Goal: Task Accomplishment & Management: Manage account settings

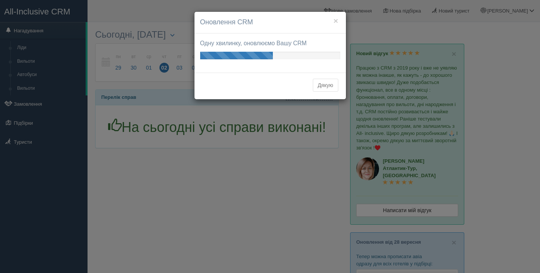
click at [319, 82] on button "Дякую" at bounding box center [325, 85] width 25 height 13
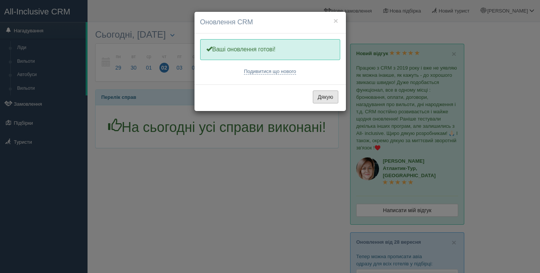
click at [326, 97] on button "Дякую" at bounding box center [325, 97] width 25 height 13
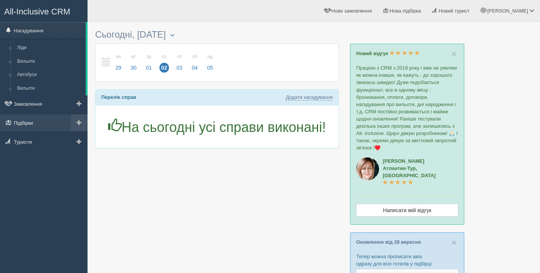
click at [41, 119] on link "Підбірки" at bounding box center [44, 123] width 88 height 17
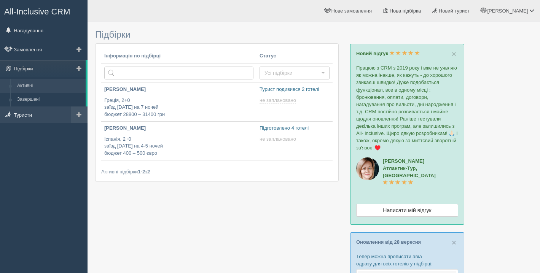
click at [46, 116] on link "Туристи" at bounding box center [44, 115] width 88 height 17
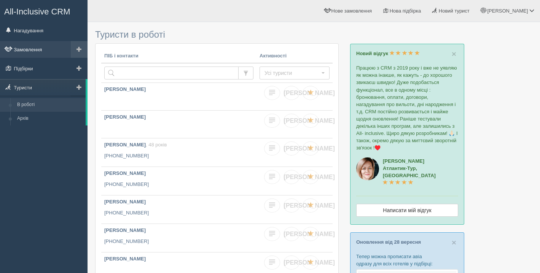
click at [46, 51] on link "Замовлення" at bounding box center [44, 49] width 88 height 17
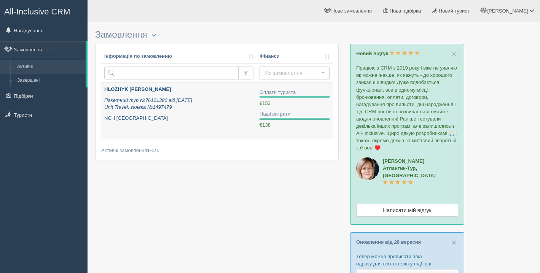
click at [188, 125] on link "HLOZHYK OLHA Пакетний тур №76121380 від 21.09.2025 Unit Travel, заявка №1497479…" at bounding box center [178, 111] width 155 height 56
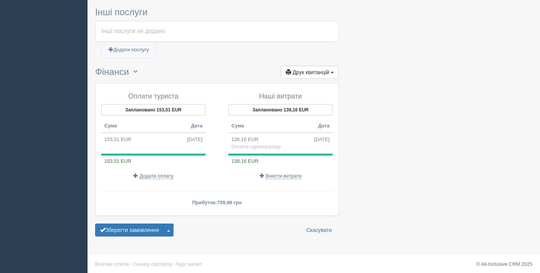
scroll to position [501, 0]
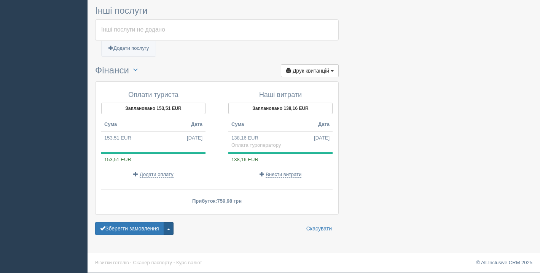
click at [173, 228] on button "button" at bounding box center [169, 228] width 10 height 13
click at [158, 194] on link "Завершити замовлення Активувати замовлення" at bounding box center [134, 190] width 78 height 13
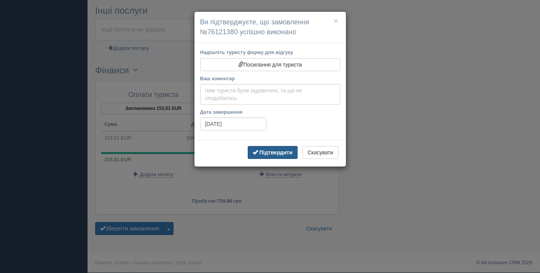
click at [280, 152] on b "Підтвердити" at bounding box center [275, 153] width 33 height 6
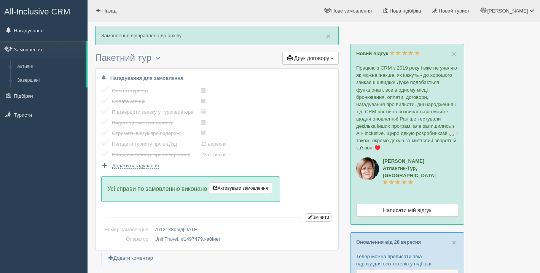
scroll to position [10, 0]
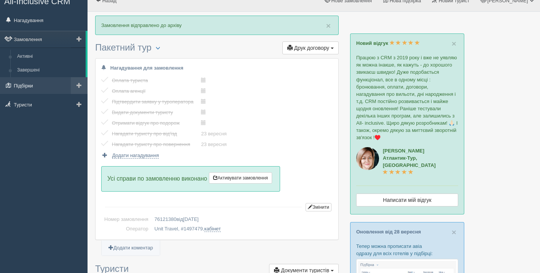
click at [45, 88] on link "Підбірки" at bounding box center [44, 85] width 88 height 17
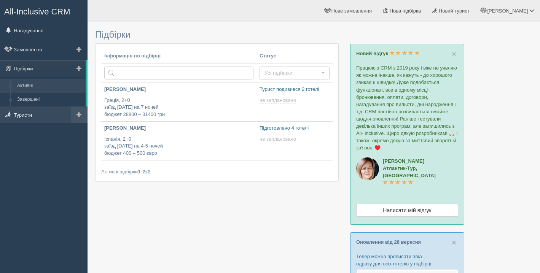
click at [43, 113] on link "Туристи" at bounding box center [44, 115] width 88 height 17
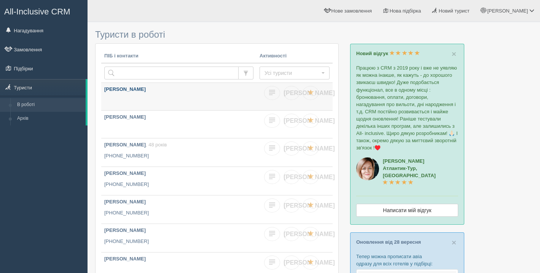
click at [175, 99] on link "[PERSON_NAME]" at bounding box center [178, 96] width 155 height 27
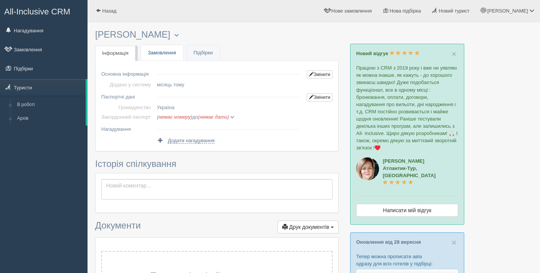
click at [159, 52] on link "Замовлення" at bounding box center [162, 53] width 42 height 16
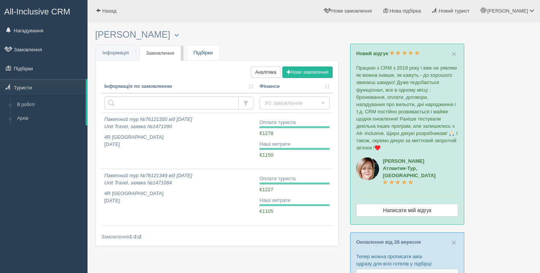
click at [197, 51] on link "Підбірки" at bounding box center [203, 53] width 33 height 16
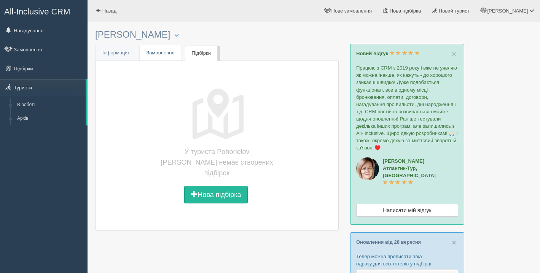
click at [169, 48] on link "Замовлення" at bounding box center [161, 53] width 42 height 16
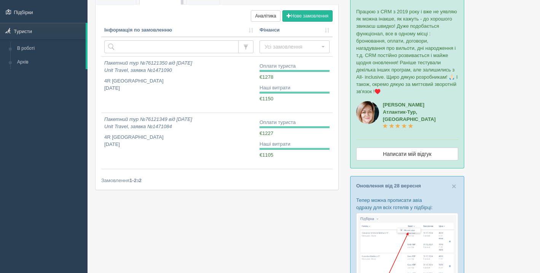
scroll to position [58, 0]
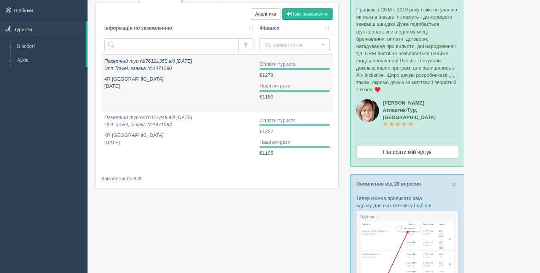
click at [177, 81] on p "4R [GEOGRAPHIC_DATA] [DATE]" at bounding box center [178, 83] width 149 height 14
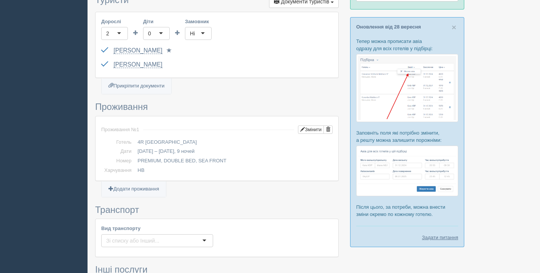
scroll to position [495, 0]
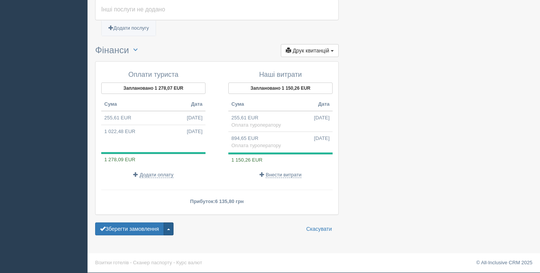
click at [172, 232] on button "button" at bounding box center [169, 229] width 10 height 13
click at [161, 195] on link "Завершити замовлення Активувати замовлення" at bounding box center [134, 190] width 78 height 13
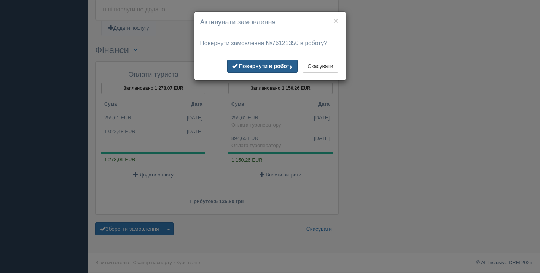
click at [271, 69] on button "Повернути в роботу" at bounding box center [262, 66] width 70 height 13
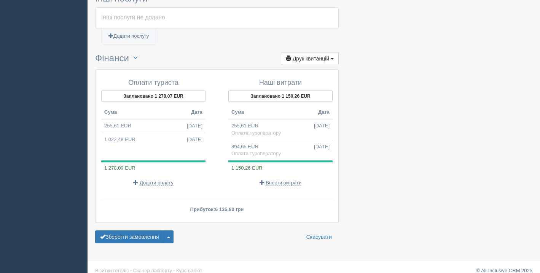
scroll to position [518, 0]
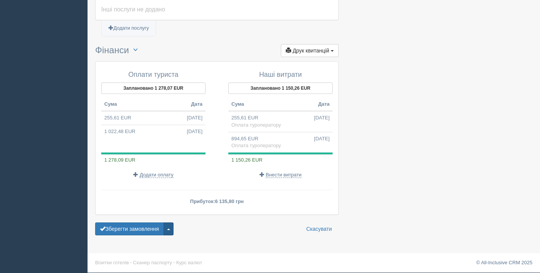
click at [173, 230] on button "button" at bounding box center [169, 229] width 10 height 13
click at [160, 193] on span "Завершити замовлення" at bounding box center [132, 190] width 59 height 6
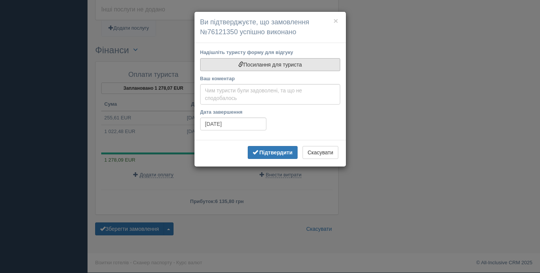
click at [273, 60] on link "Посилання для туриста" at bounding box center [270, 64] width 140 height 13
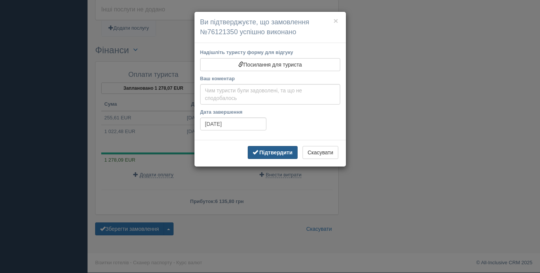
click at [267, 153] on b "Підтвердити" at bounding box center [275, 153] width 33 height 6
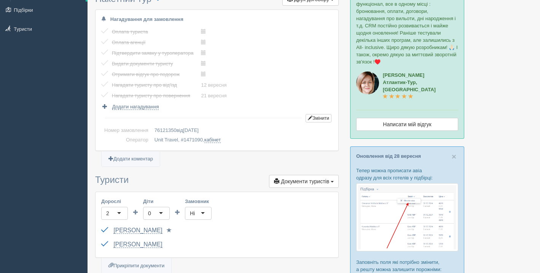
scroll to position [0, 0]
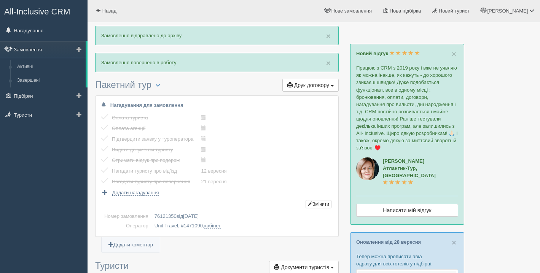
click at [41, 49] on link "Замовлення" at bounding box center [43, 49] width 86 height 17
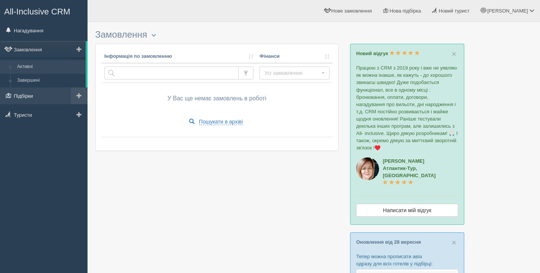
click at [48, 97] on link "Підбірки" at bounding box center [44, 96] width 88 height 17
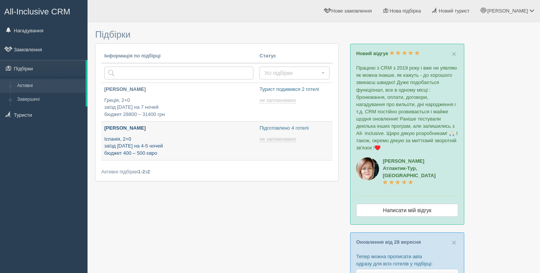
type input "[DATE] 14:45"
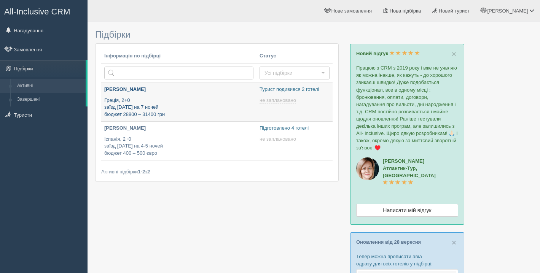
type input "[DATE] 9:00"
click at [202, 112] on p "Греція, 2+0 заїзд 4 вересня на 7 ночей бюджет 28800 – 31400 грн" at bounding box center [178, 107] width 149 height 21
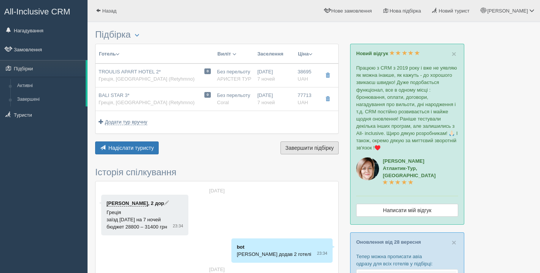
click at [336, 144] on button "Завершити підбірку Активувати підбірку" at bounding box center [309, 148] width 58 height 13
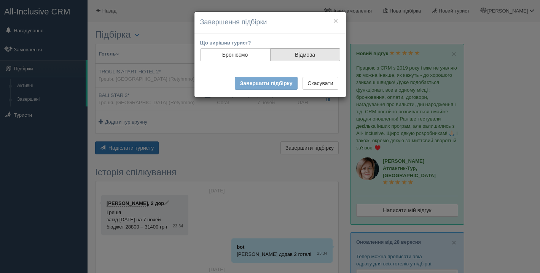
click at [318, 53] on label "Відмова" at bounding box center [305, 54] width 70 height 13
radio input "true"
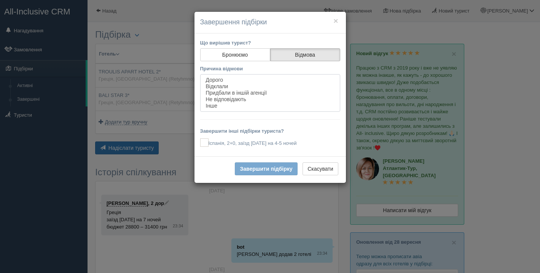
select select "3282"
click at [243, 89] on option "Відклали" at bounding box center [270, 86] width 130 height 6
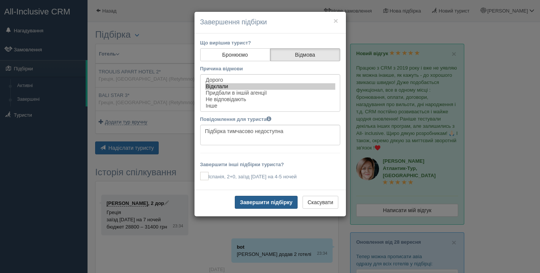
click at [278, 204] on button "Завершити підбірку" at bounding box center [266, 202] width 62 height 13
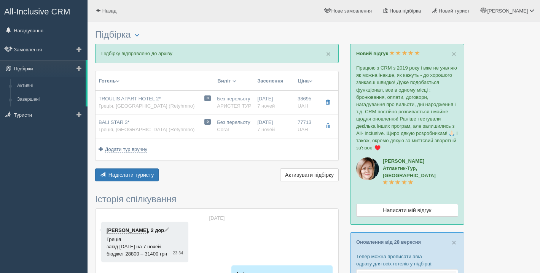
click at [34, 68] on link "Підбірки" at bounding box center [43, 68] width 86 height 17
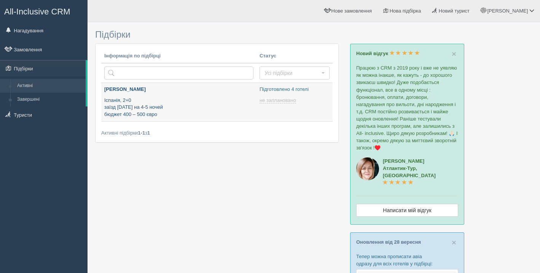
type input "[DATE] 14:45"
